Goal: Information Seeking & Learning: Learn about a topic

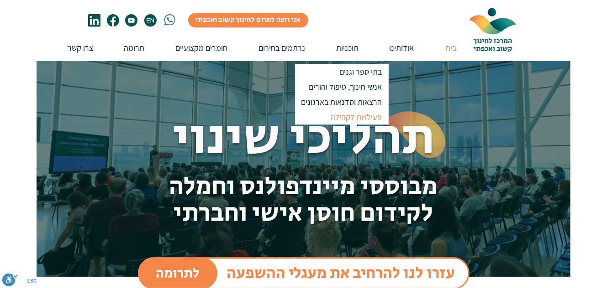
click at [354, 120] on p "פעילויות לקהילה" at bounding box center [356, 116] width 59 height 15
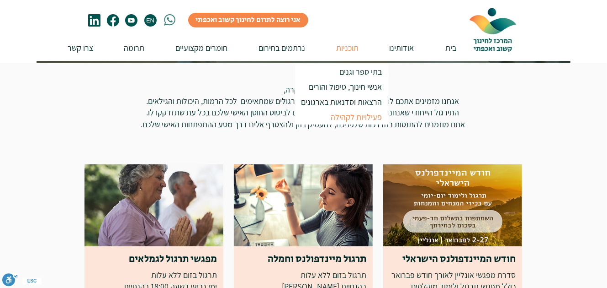
scroll to position [110, 0]
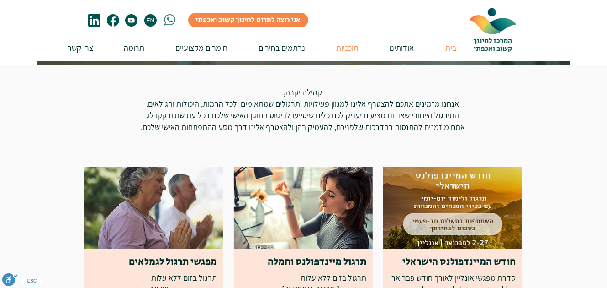
click at [453, 47] on p "בית" at bounding box center [452, 48] width 20 height 26
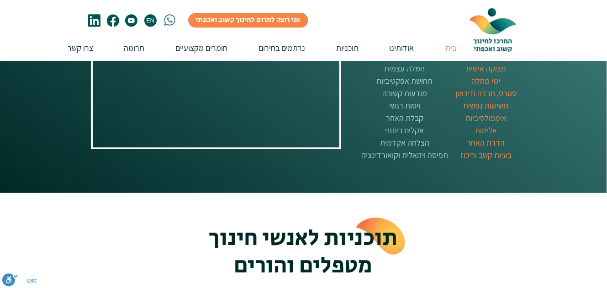
scroll to position [1333, 0]
